Goal: Transaction & Acquisition: Purchase product/service

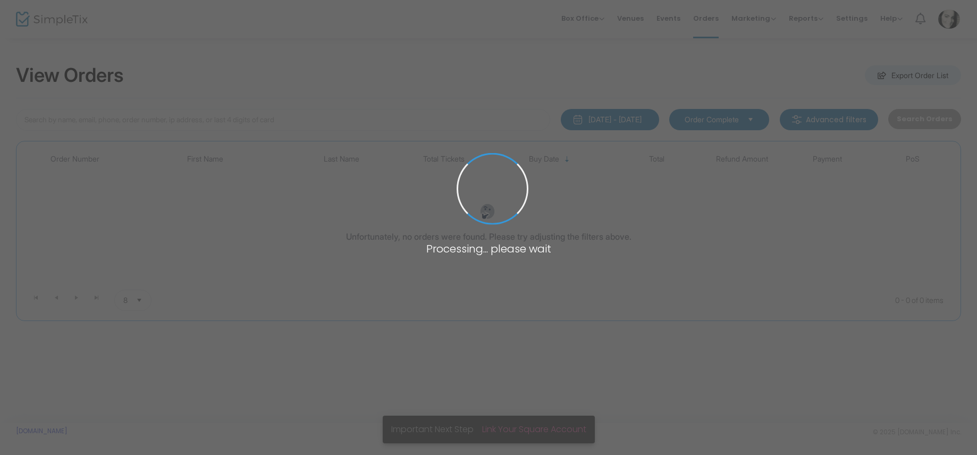
type input "abuliak"
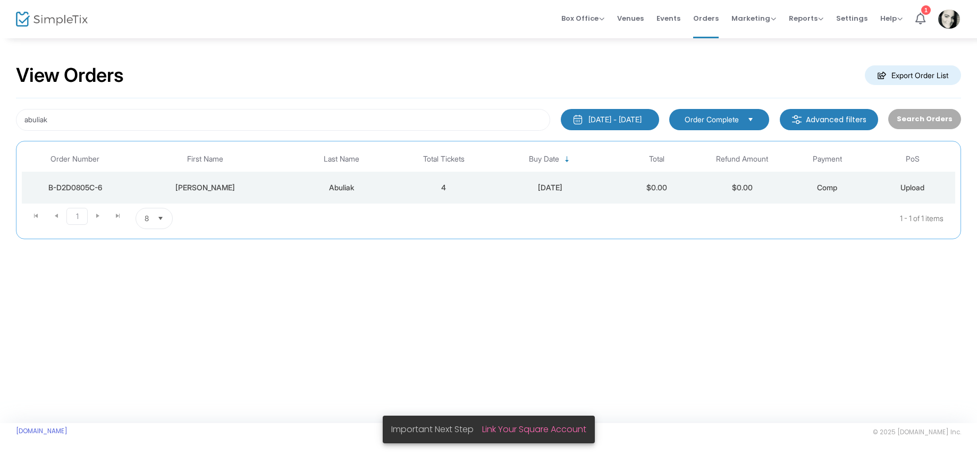
click at [487, 190] on td "[DATE]" at bounding box center [550, 188] width 128 height 32
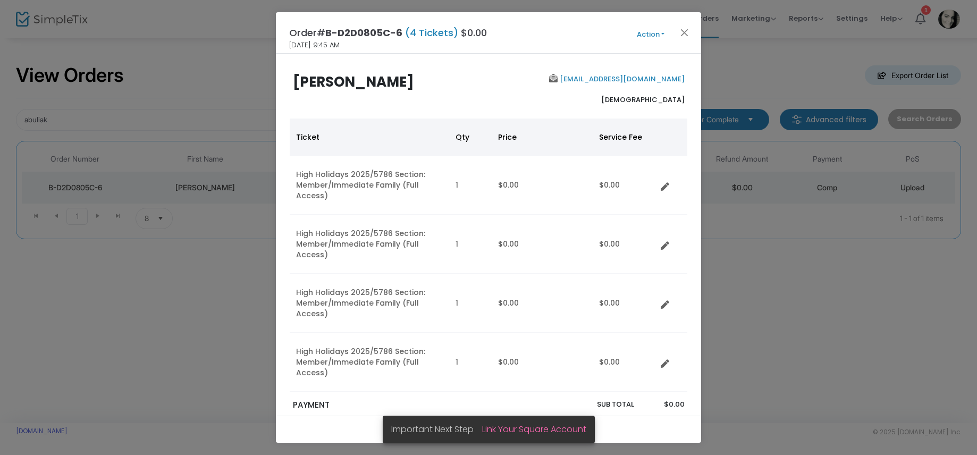
click at [638, 34] on button "Action" at bounding box center [650, 35] width 64 height 12
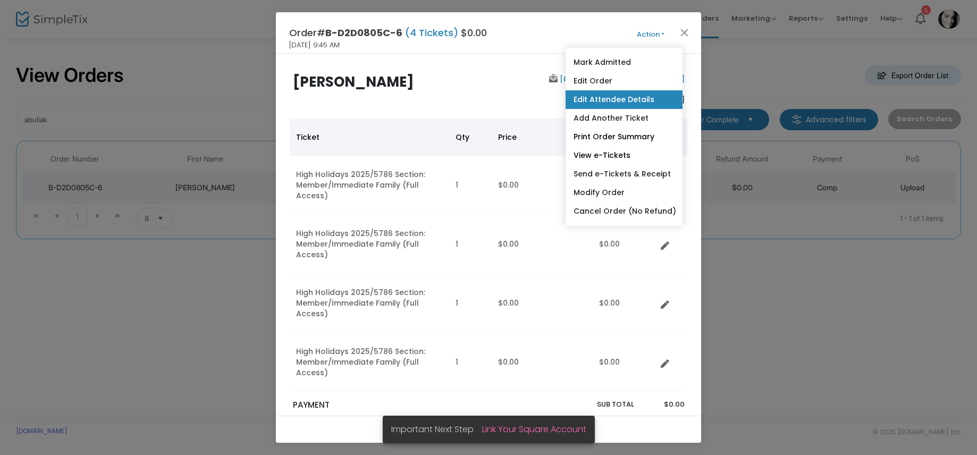
click at [600, 99] on link "Edit Attendee Details" at bounding box center [623, 99] width 117 height 19
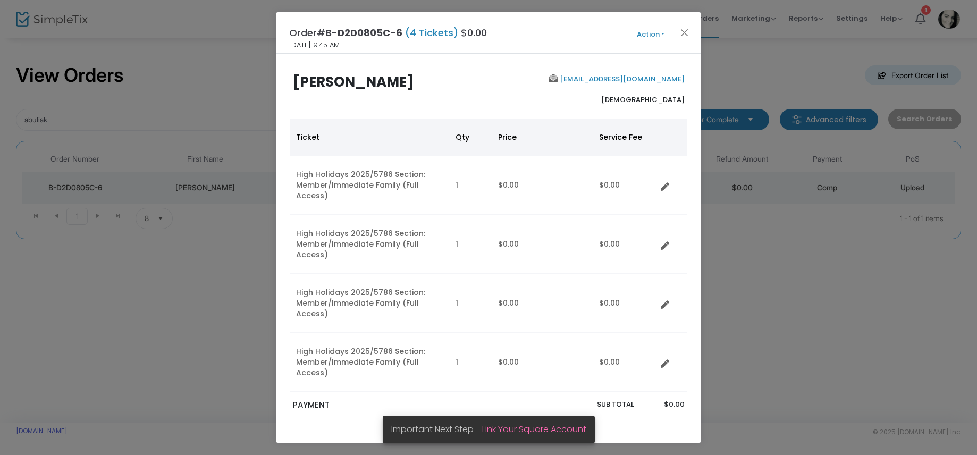
click at [645, 35] on button "Action" at bounding box center [650, 35] width 64 height 12
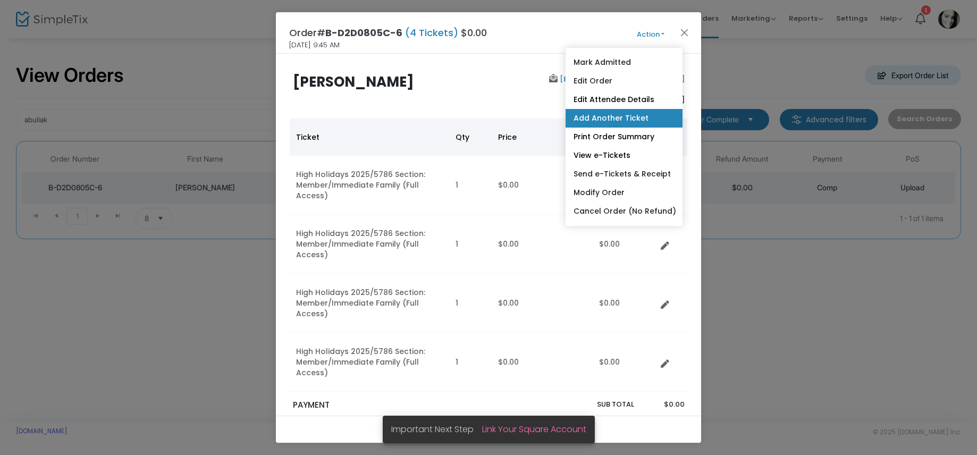
click at [606, 119] on link "Add Another Ticket" at bounding box center [623, 118] width 117 height 19
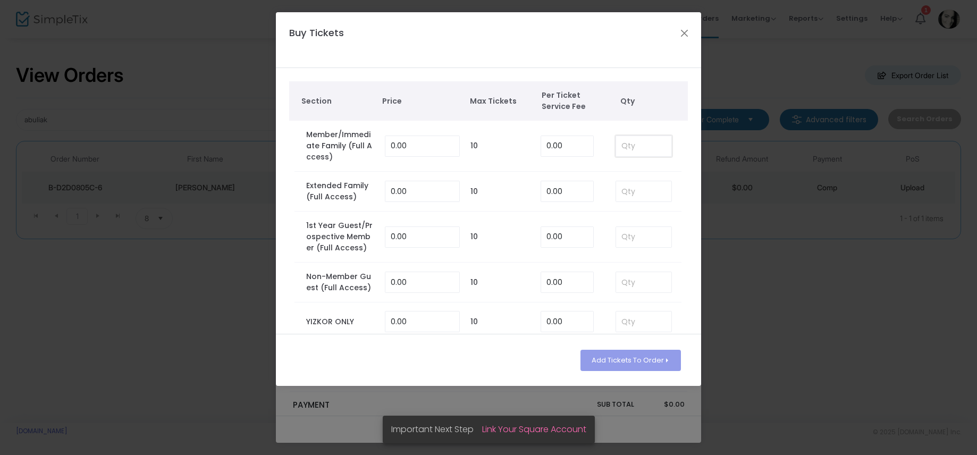
click at [625, 143] on input at bounding box center [643, 146] width 55 height 20
type input "1"
click at [602, 353] on button "Add Tickets To Order" at bounding box center [630, 360] width 100 height 21
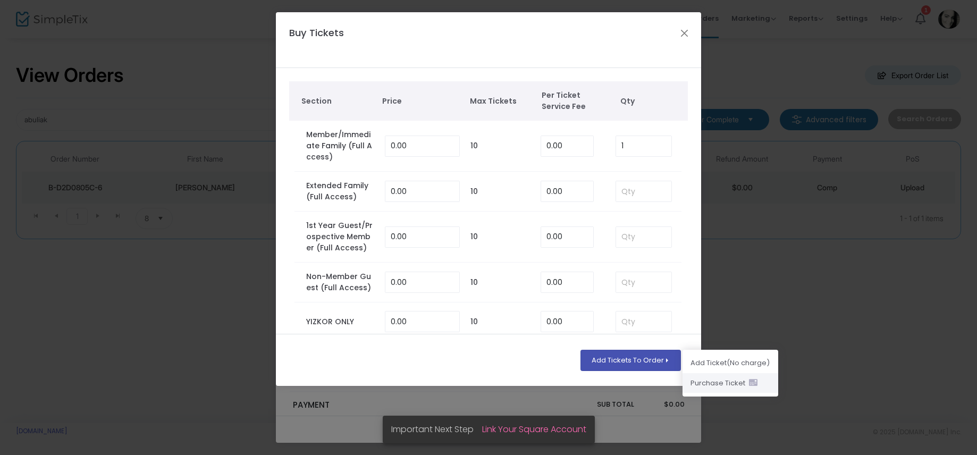
click at [712, 385] on li "Purchase Ticket" at bounding box center [730, 383] width 96 height 20
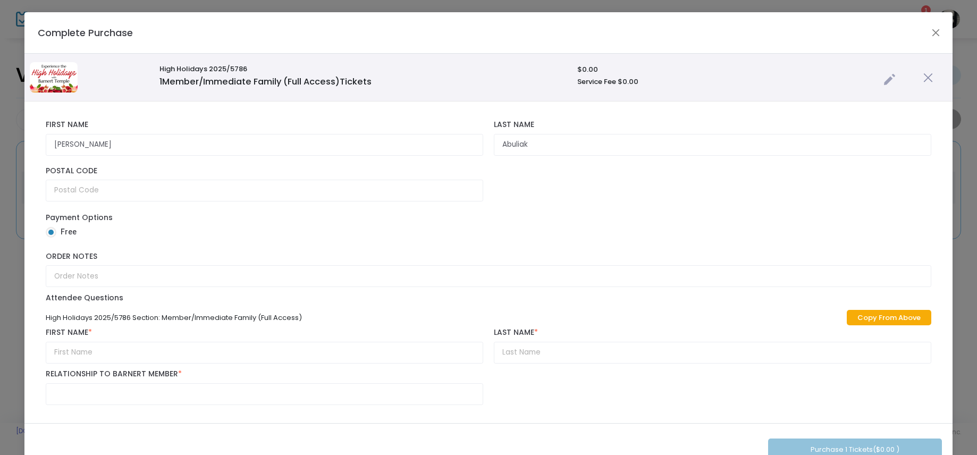
scroll to position [1, 0]
click at [89, 354] on input "text" at bounding box center [264, 352] width 437 height 22
type input "[PERSON_NAME]"
type input "Marks"
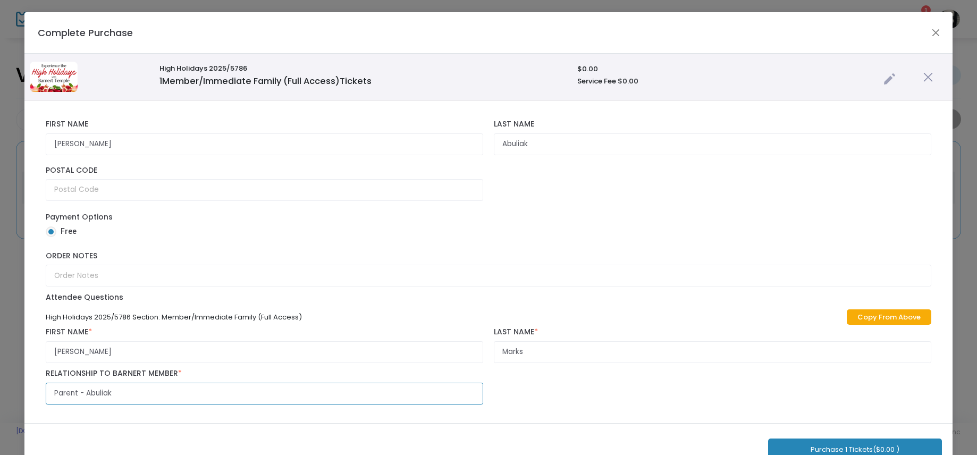
type input "Parent - Abuliak"
click at [846, 444] on button "Purchase 1 Tickets ($0.00 )" at bounding box center [855, 449] width 174 height 22
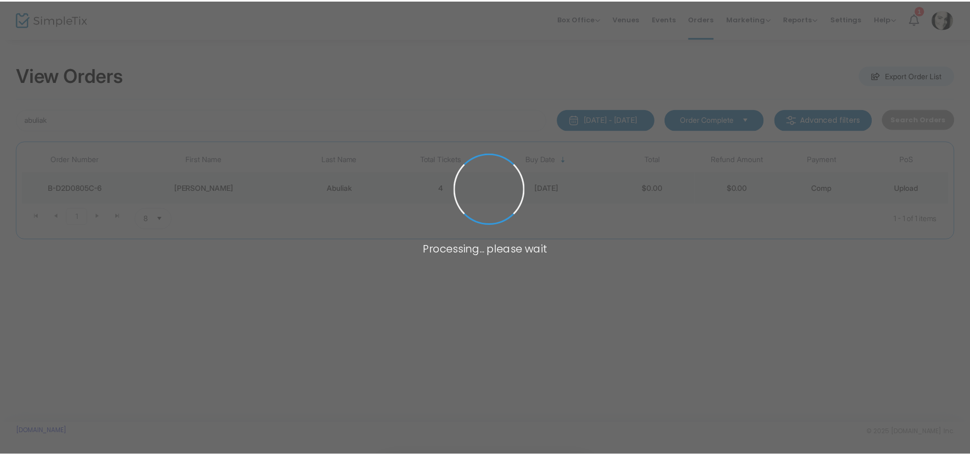
scroll to position [3, 0]
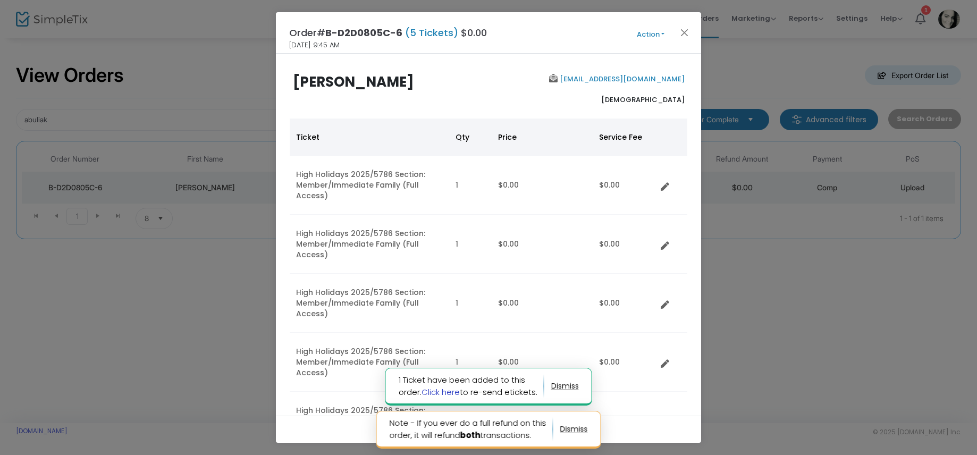
click at [442, 393] on link "Click here" at bounding box center [440, 391] width 38 height 11
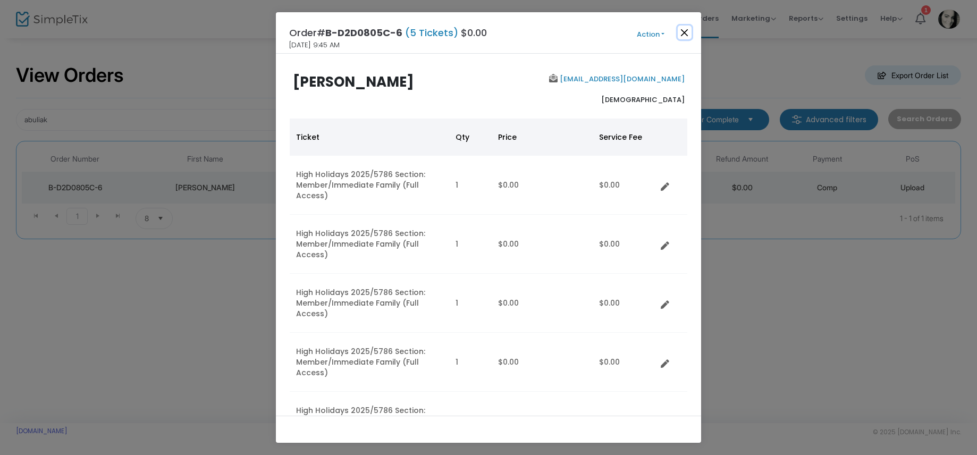
click at [685, 35] on button "Close" at bounding box center [684, 33] width 14 height 14
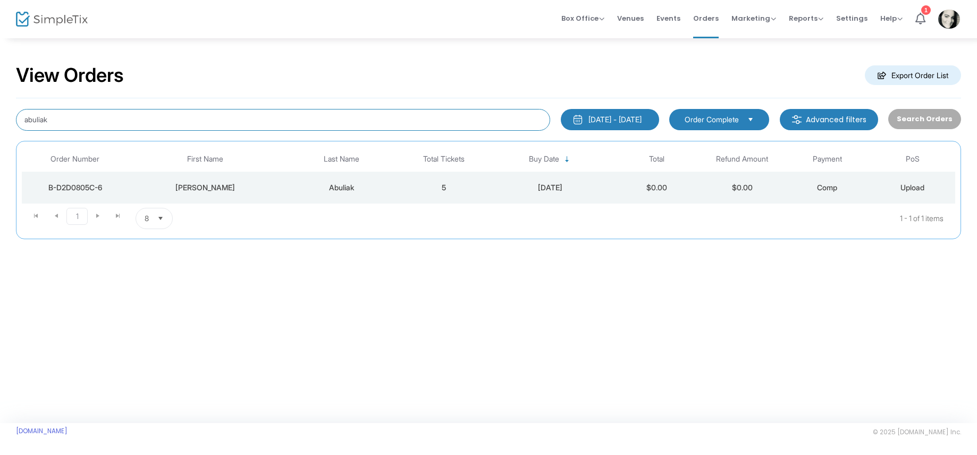
click at [325, 123] on input "abuliak" at bounding box center [283, 120] width 534 height 22
type input "[PERSON_NAME]"
click at [423, 190] on td "5" at bounding box center [443, 188] width 85 height 32
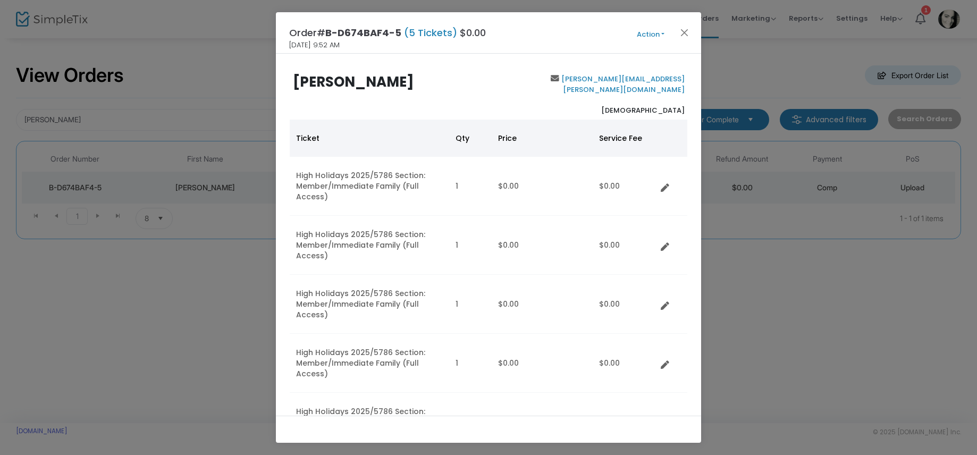
click at [648, 36] on button "Action" at bounding box center [650, 35] width 64 height 12
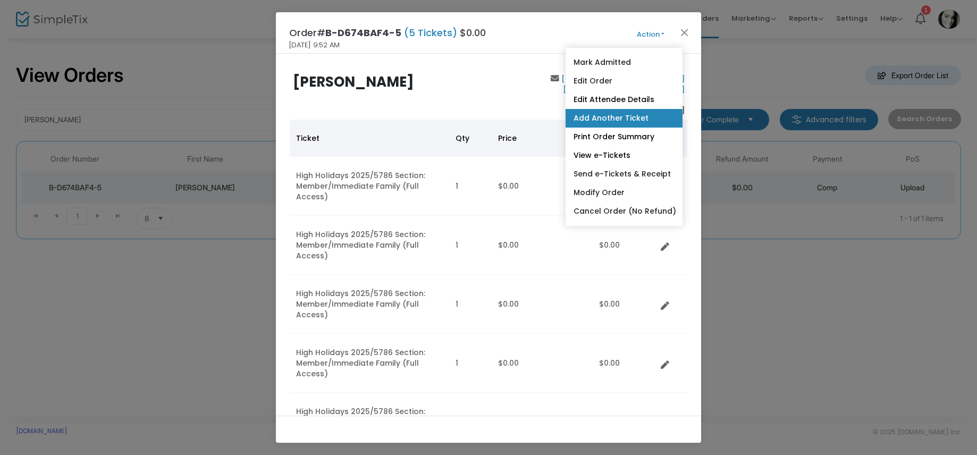
click at [611, 120] on link "Add Another Ticket" at bounding box center [623, 118] width 117 height 19
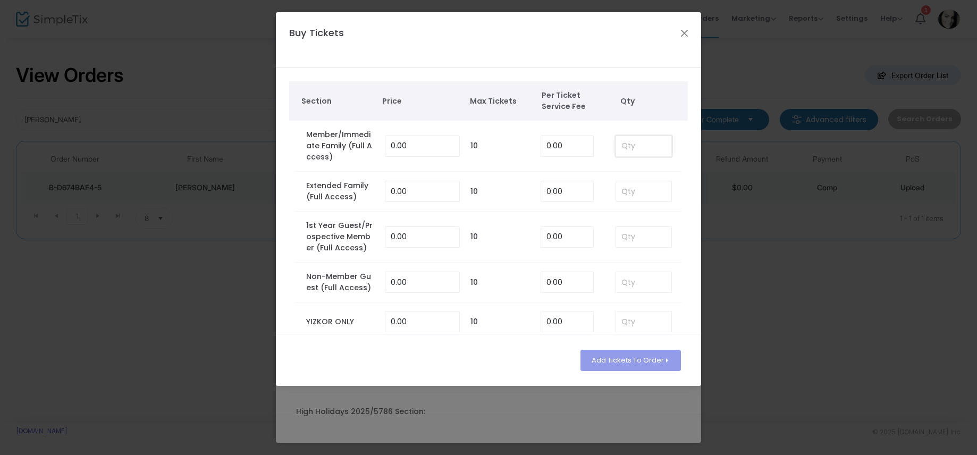
click at [640, 144] on input at bounding box center [643, 146] width 55 height 20
type input "1"
click at [616, 358] on button "Add Tickets To Order" at bounding box center [630, 360] width 100 height 21
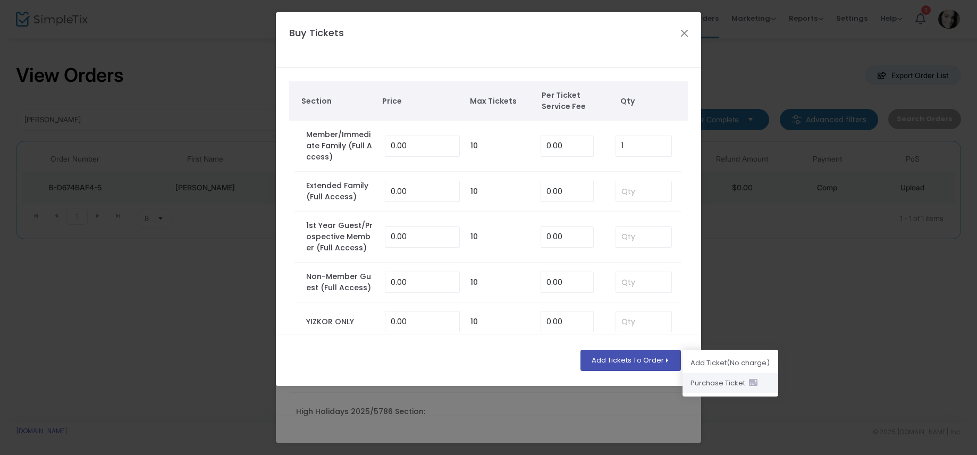
click at [708, 384] on li "Purchase Ticket" at bounding box center [730, 383] width 96 height 20
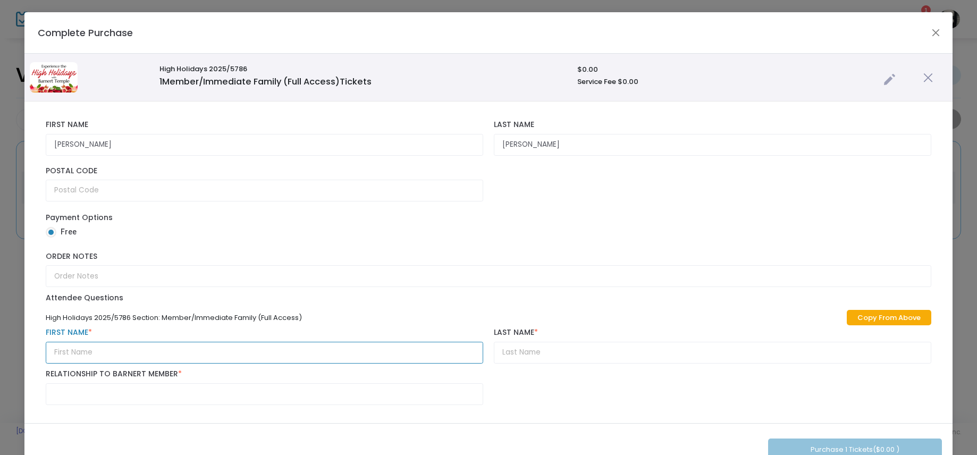
click at [105, 349] on input "text" at bounding box center [264, 353] width 437 height 22
type input "[PERSON_NAME]"
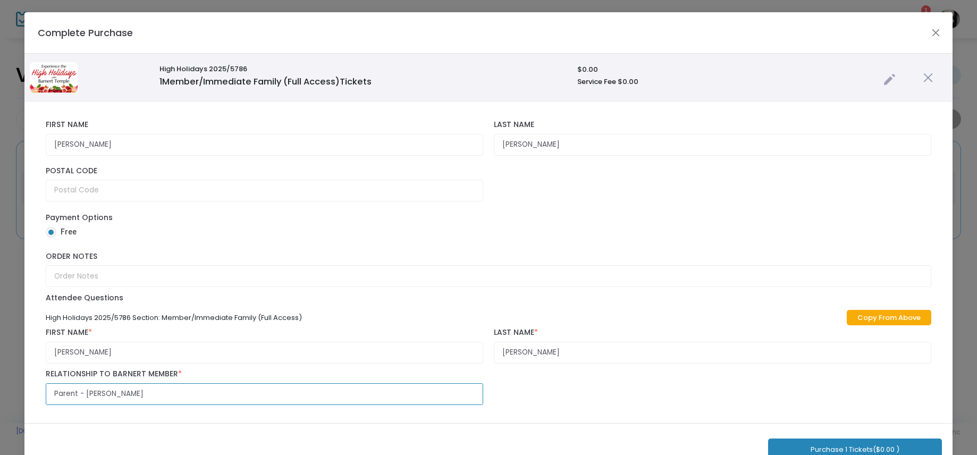
type input "Parent - [PERSON_NAME]"
click at [807, 450] on button "Purchase 1 Tickets ($0.00 )" at bounding box center [855, 449] width 174 height 22
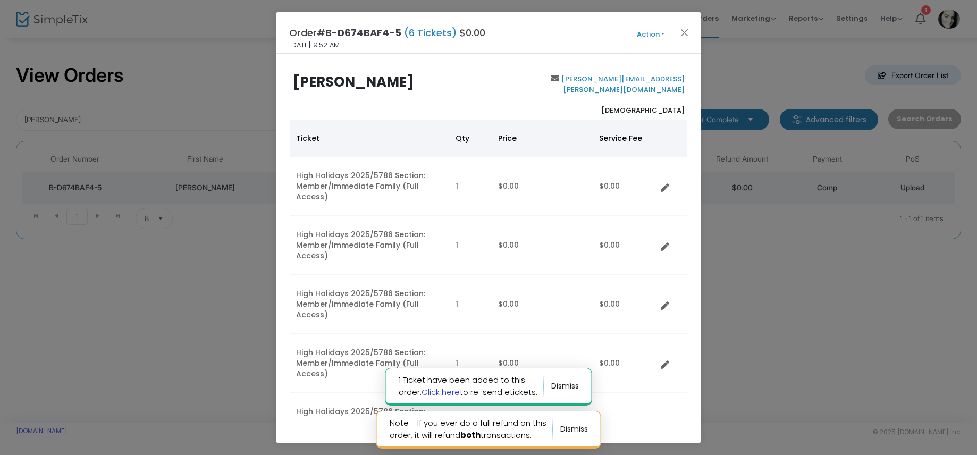
click at [440, 394] on link "Click here" at bounding box center [440, 391] width 38 height 11
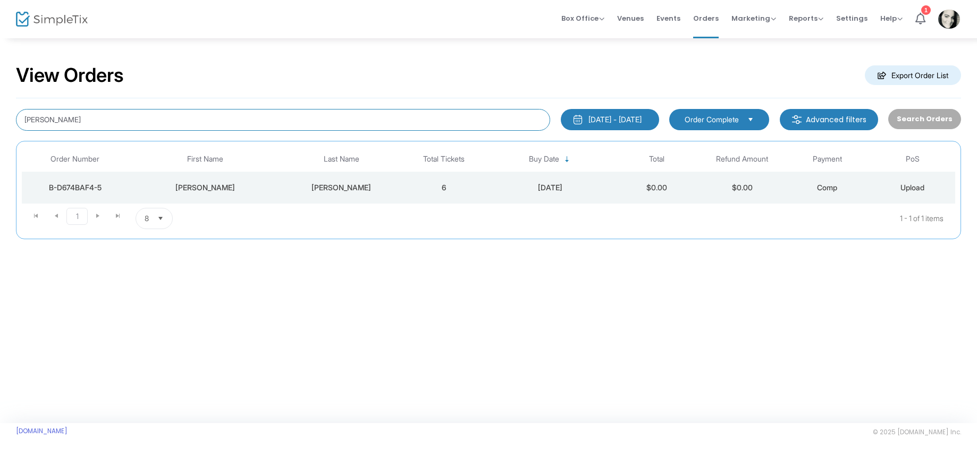
click at [150, 128] on input "[PERSON_NAME]" at bounding box center [283, 120] width 534 height 22
click at [150, 127] on input "[PERSON_NAME]" at bounding box center [283, 120] width 534 height 22
type input "[PERSON_NAME]"
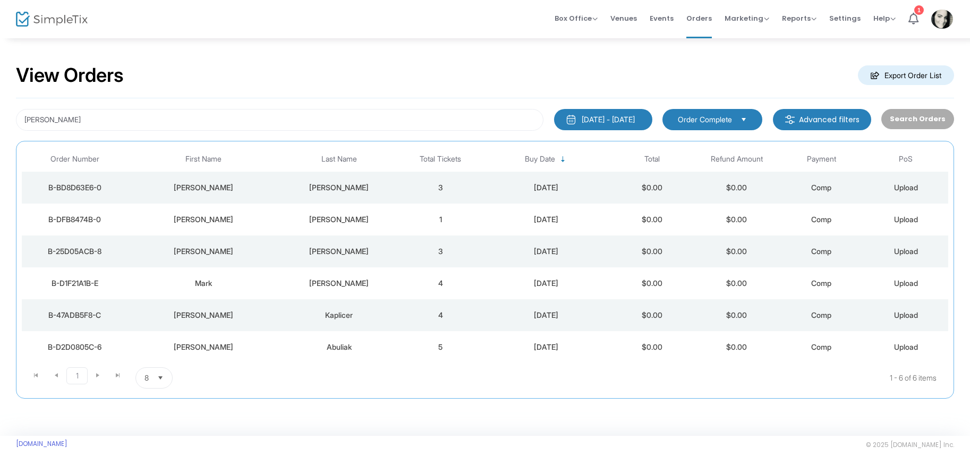
click at [217, 191] on div "[PERSON_NAME]" at bounding box center [203, 187] width 147 height 11
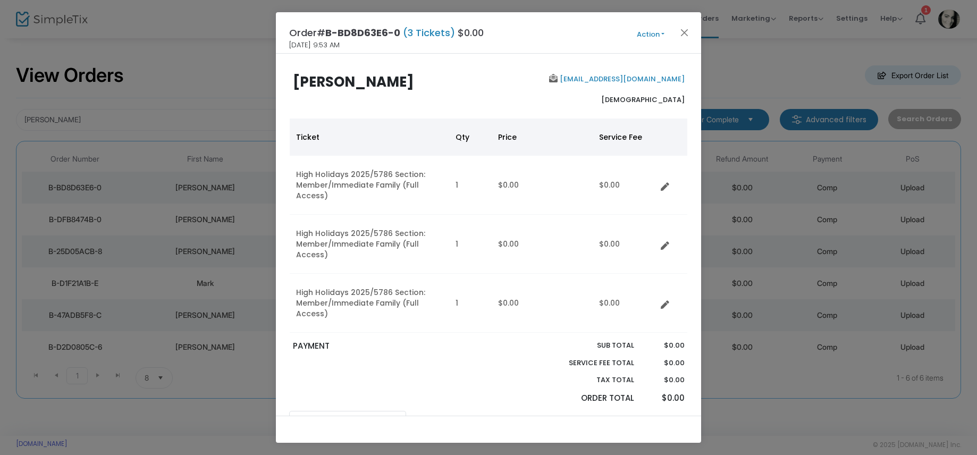
click at [642, 38] on button "Action" at bounding box center [650, 35] width 64 height 12
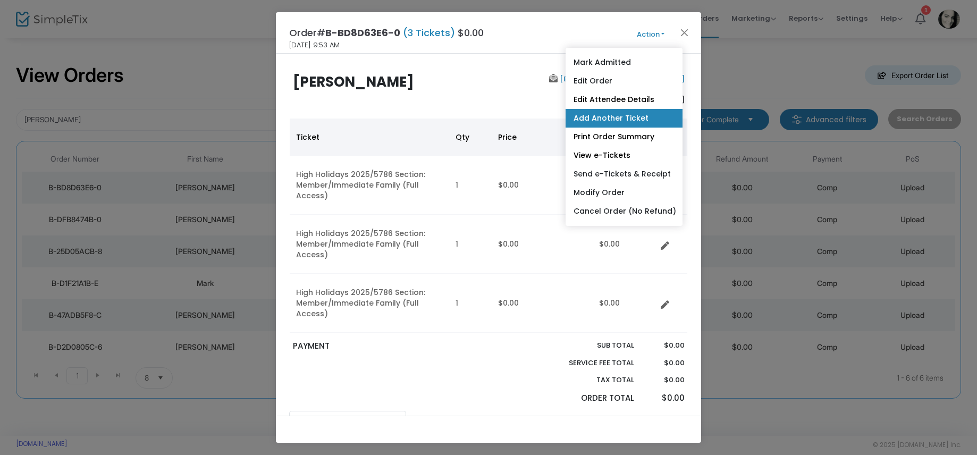
click at [613, 121] on link "Add Another Ticket" at bounding box center [623, 118] width 117 height 19
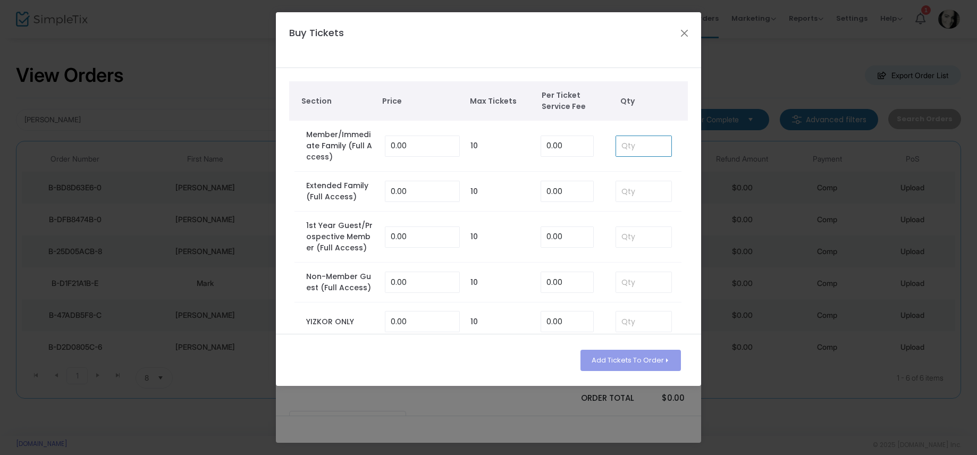
click at [638, 147] on input at bounding box center [643, 146] width 55 height 20
type input "1"
click at [620, 364] on button "Add Tickets To Order" at bounding box center [630, 360] width 100 height 21
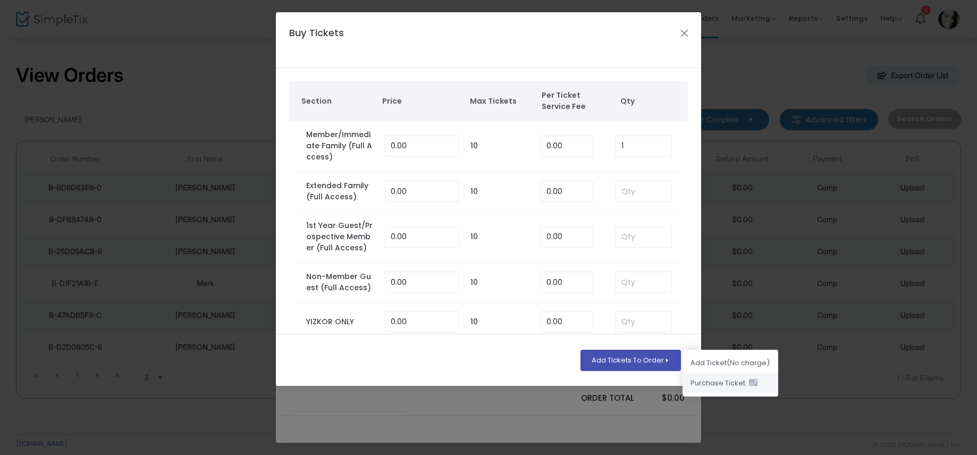
click at [696, 387] on li "Purchase Ticket" at bounding box center [730, 383] width 96 height 20
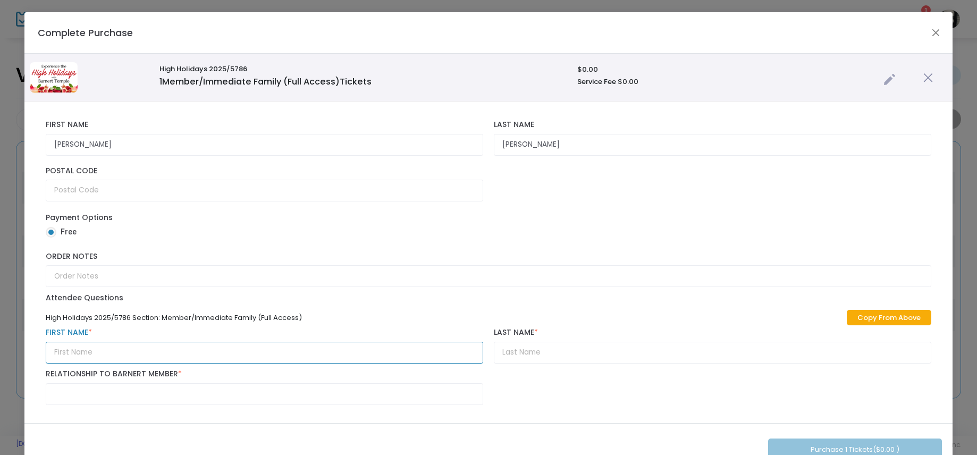
click at [89, 357] on input "text" at bounding box center [264, 353] width 437 height 22
type input "[PERSON_NAME]"
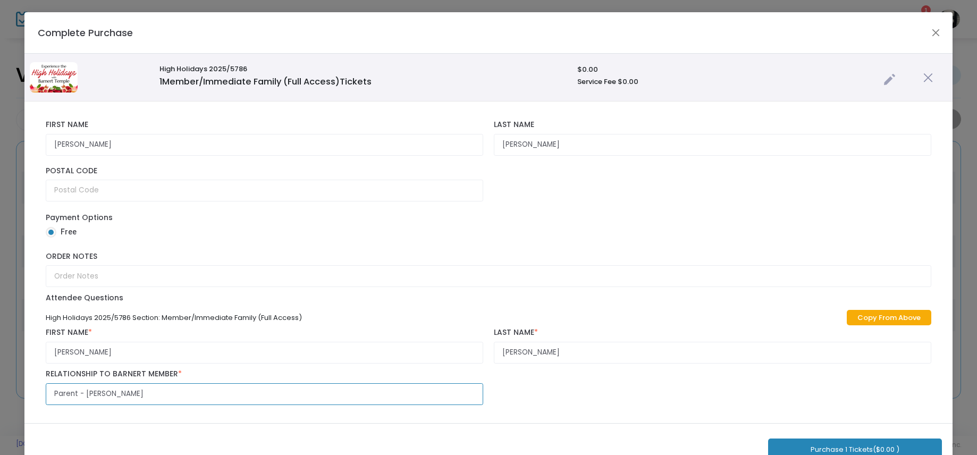
type input "Parent - [PERSON_NAME]"
click at [782, 444] on button "Purchase 1 Tickets ($0.00 )" at bounding box center [855, 449] width 174 height 22
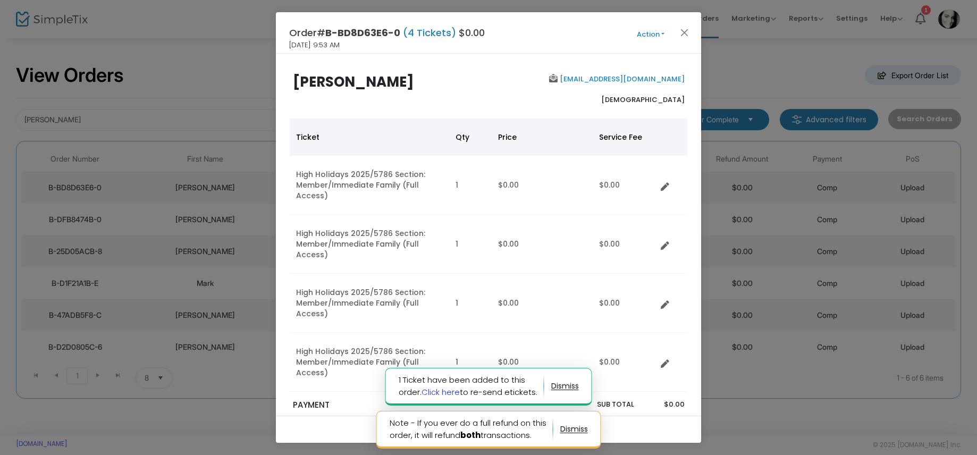
click at [438, 392] on link "Click here" at bounding box center [440, 391] width 38 height 11
